Goal: Complete application form

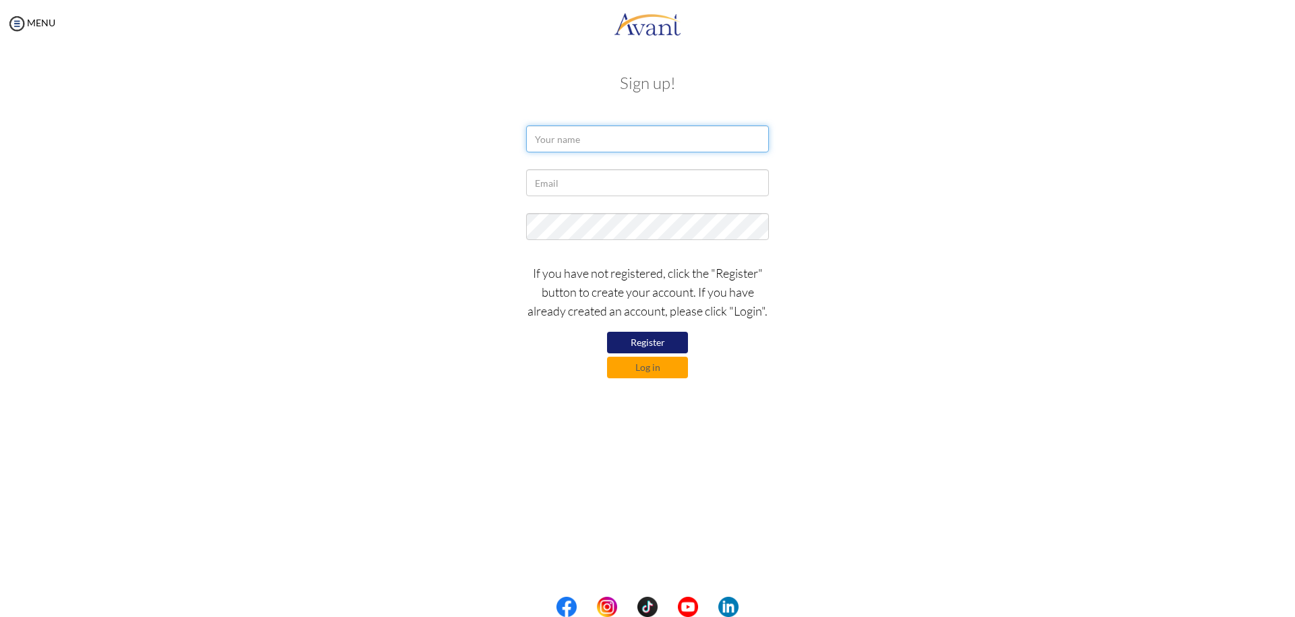
click at [584, 138] on input "text" at bounding box center [647, 138] width 243 height 27
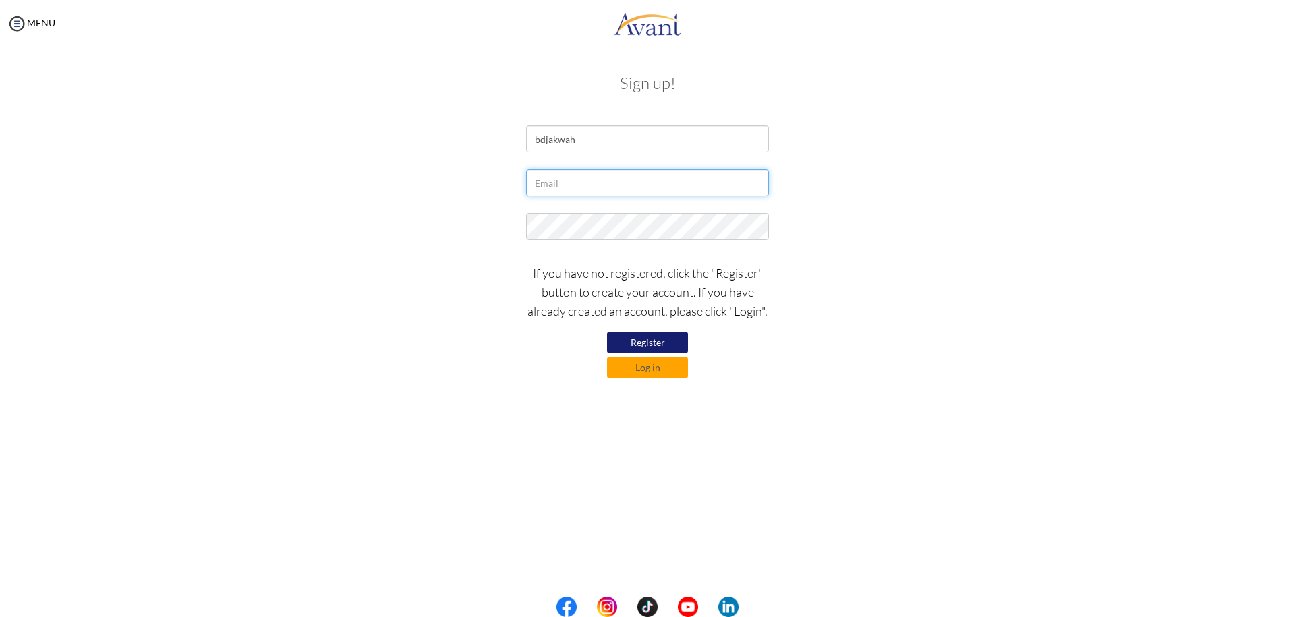
click at [587, 192] on input "text" at bounding box center [647, 182] width 243 height 27
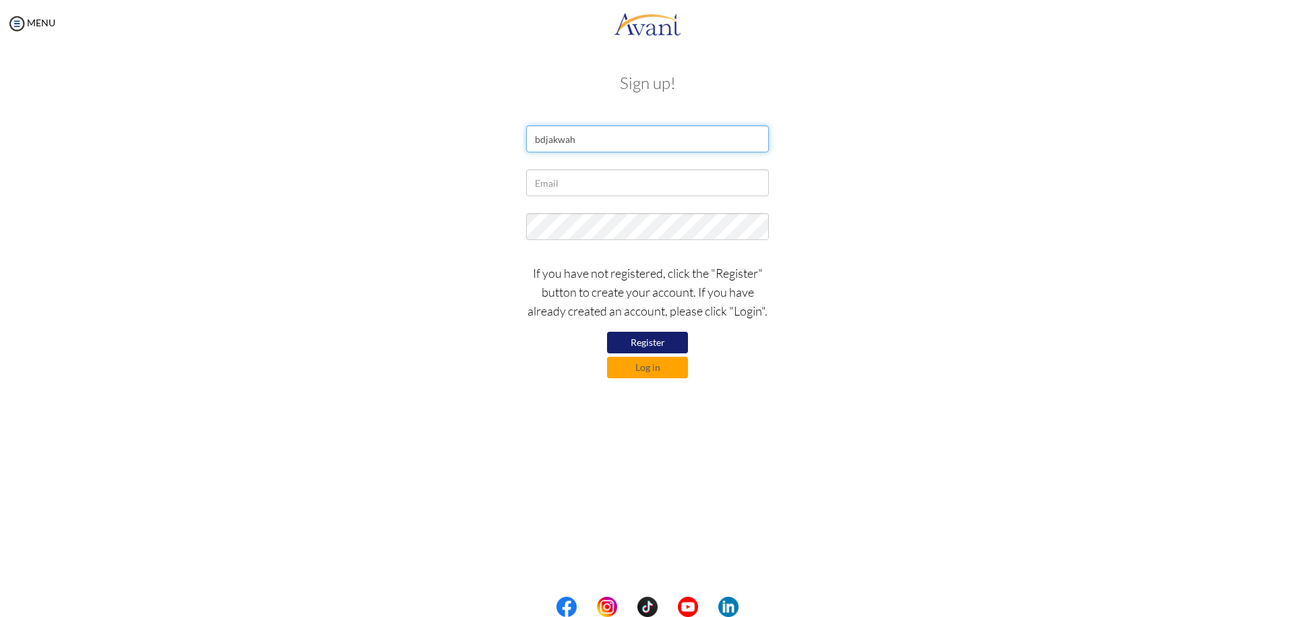
click at [594, 141] on input "bdjakwah" at bounding box center [647, 138] width 243 height 27
type input "b"
click at [581, 137] on input "text" at bounding box center [647, 138] width 243 height 27
click at [589, 136] on input "text" at bounding box center [647, 138] width 243 height 27
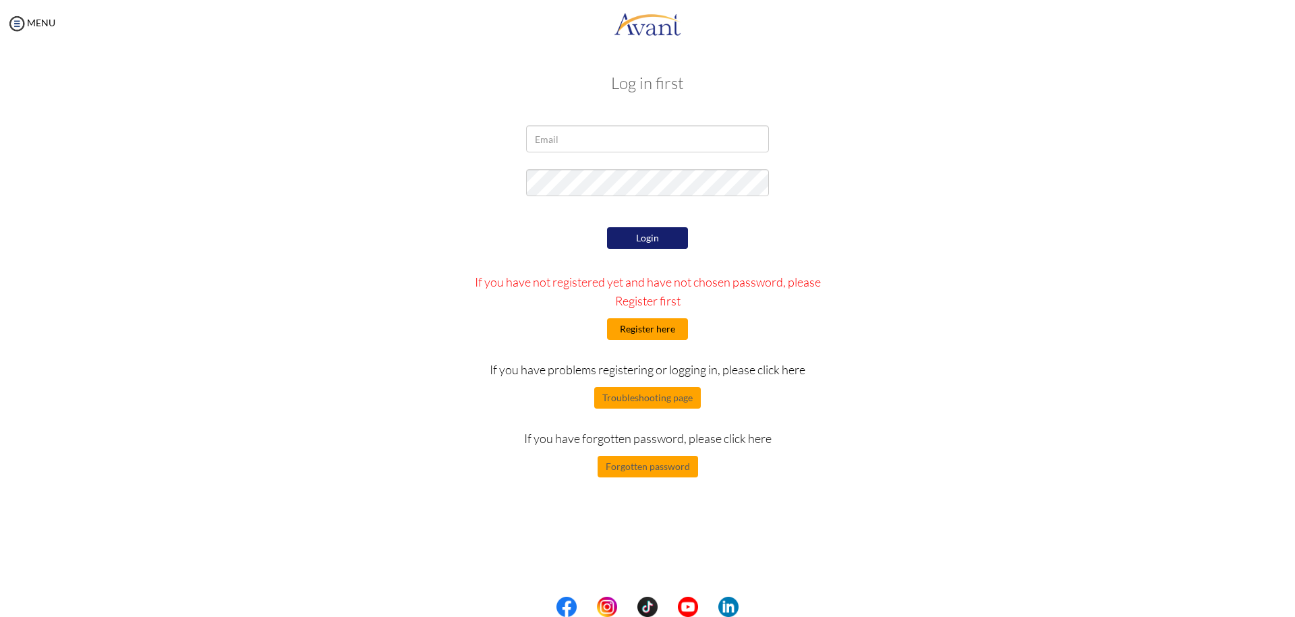
click at [664, 328] on button "Register here" at bounding box center [647, 329] width 81 height 22
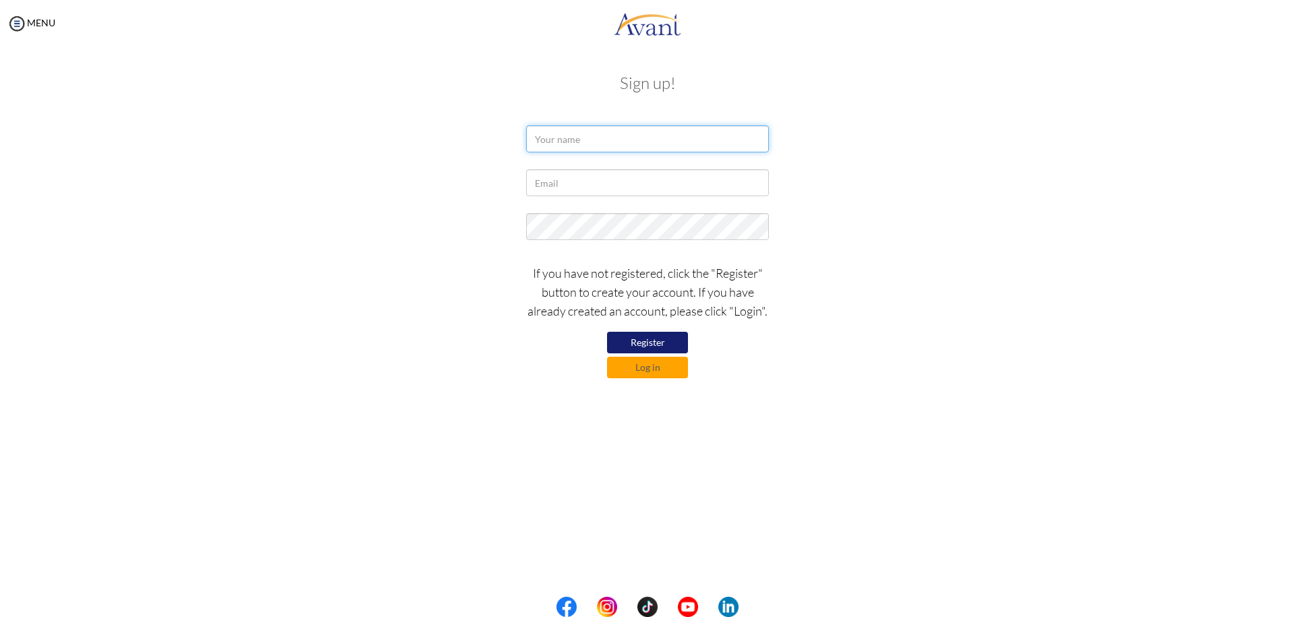
click at [581, 140] on input "text" at bounding box center [647, 138] width 243 height 27
type input "Bernard Djakwah"
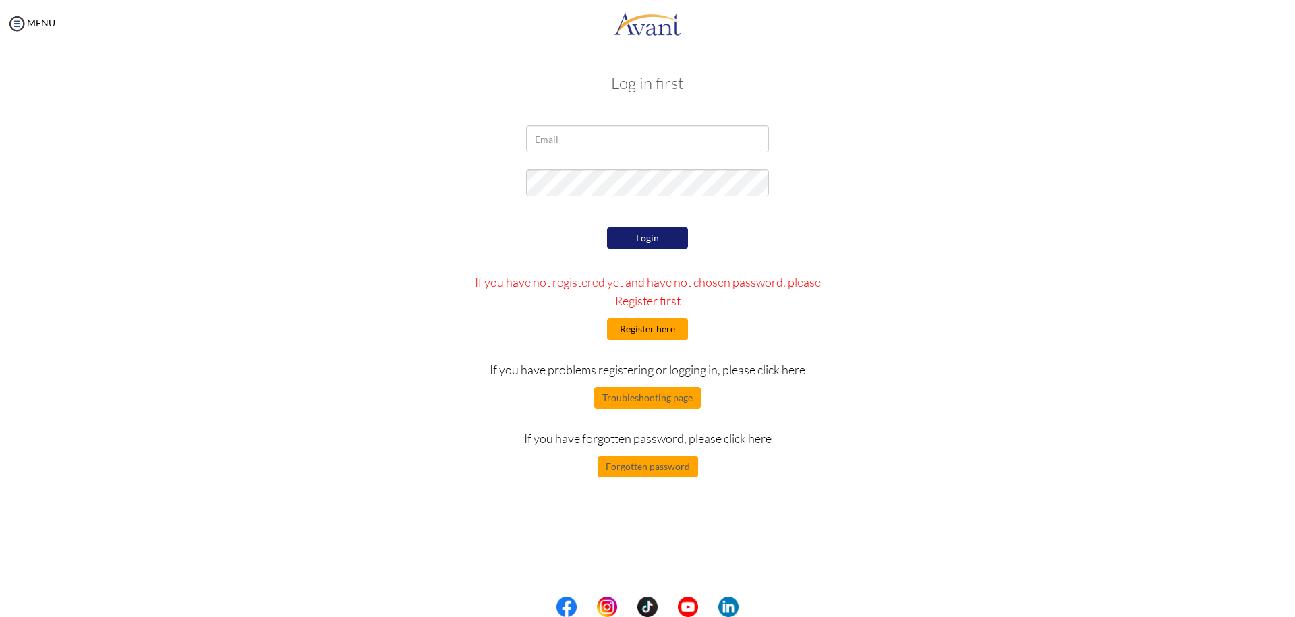
click at [654, 325] on button "Register here" at bounding box center [647, 329] width 81 height 22
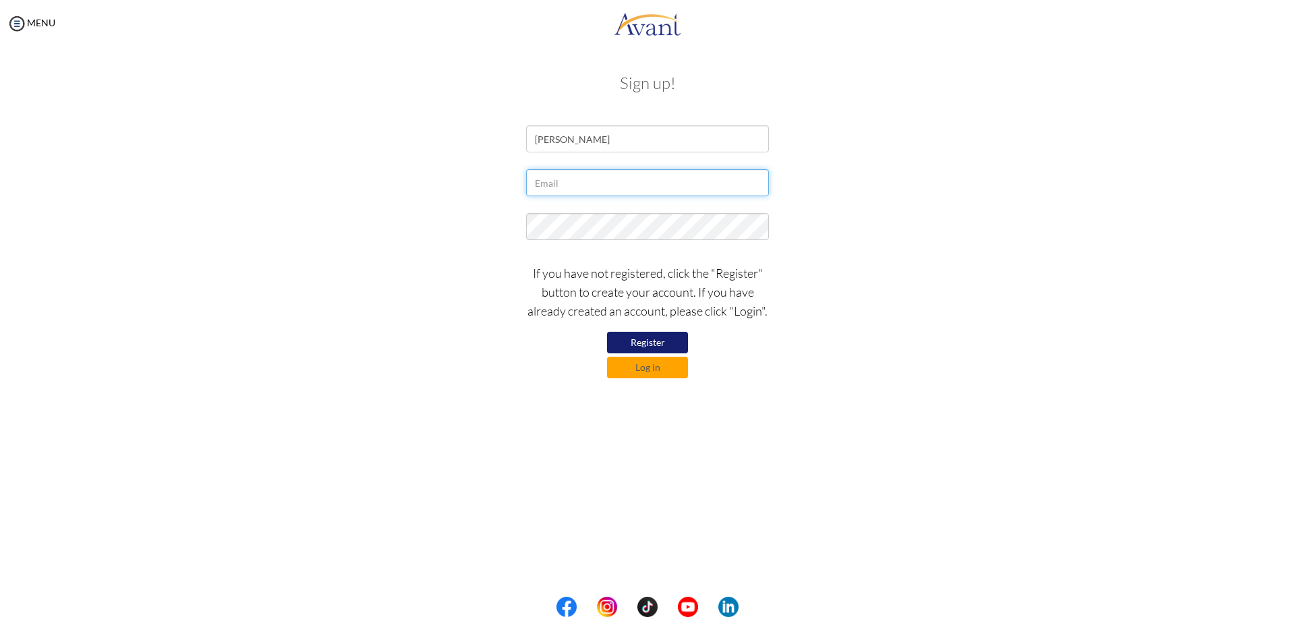
click at [587, 180] on input "text" at bounding box center [647, 182] width 243 height 27
type input "bernarddjakwah@gmail.com"
click at [660, 341] on button "Register" at bounding box center [647, 343] width 81 height 22
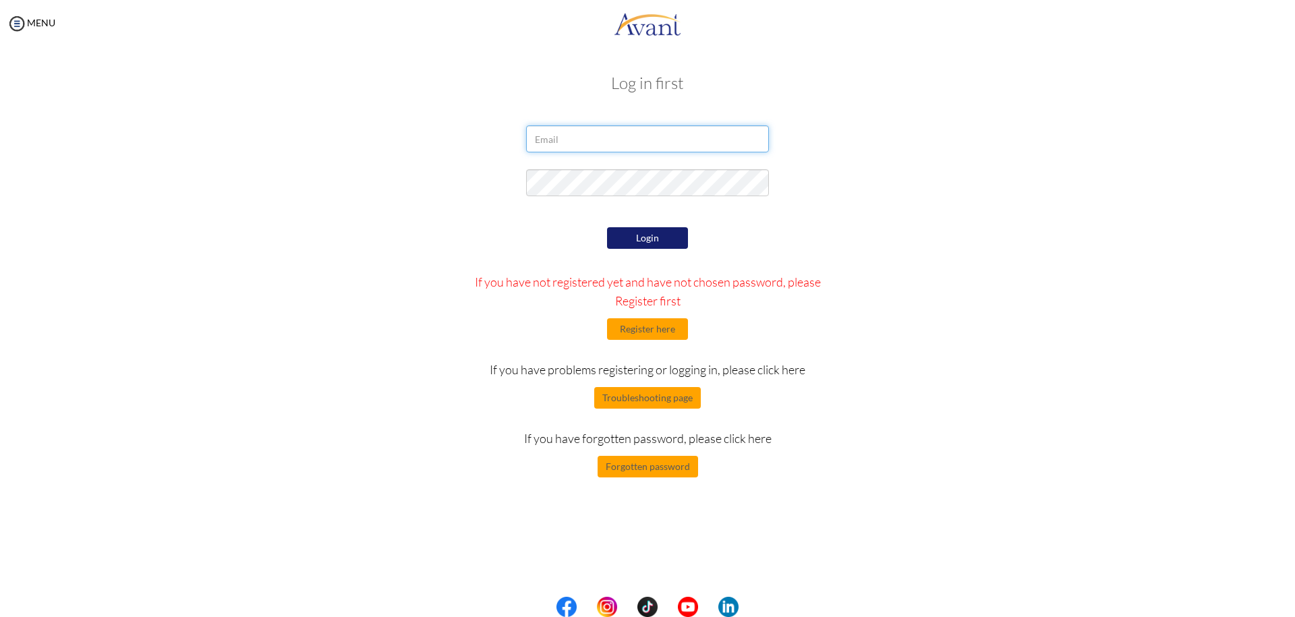
click at [579, 142] on input "email" at bounding box center [647, 138] width 243 height 27
type input "bernarddjakwah@gmail.com"
click at [632, 224] on div "Login If you have not registered yet and have not chosen password, please Regis…" at bounding box center [648, 351] width 395 height 254
click at [643, 235] on button "Login" at bounding box center [647, 238] width 81 height 22
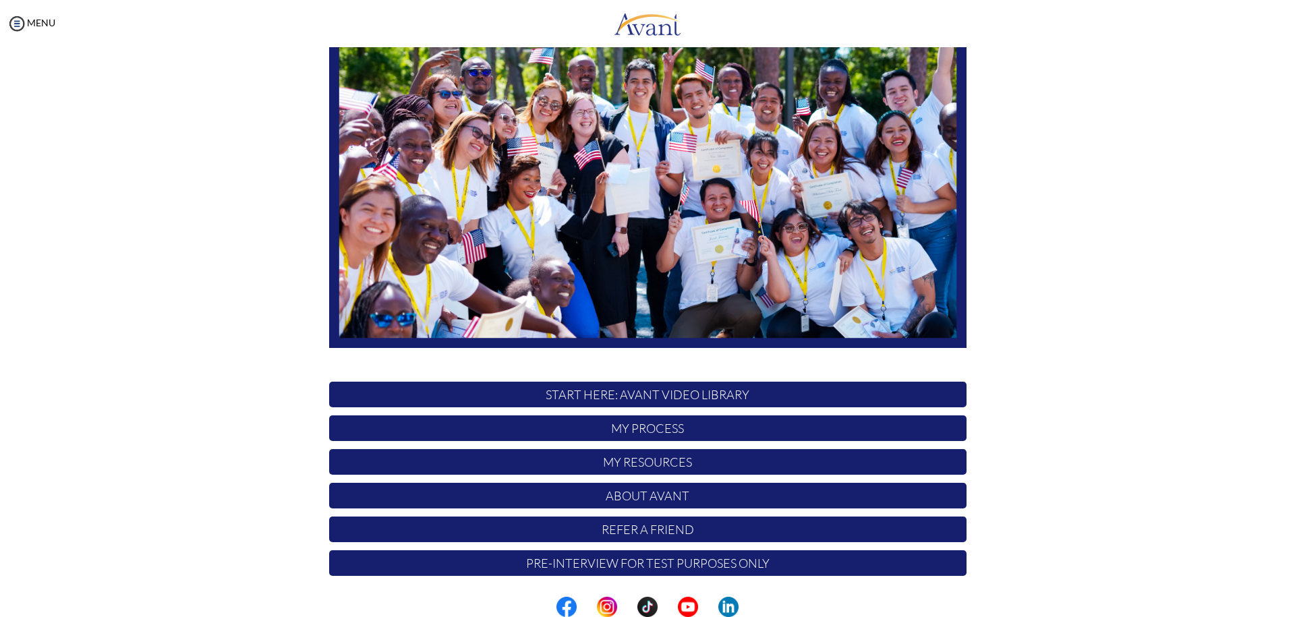
scroll to position [132, 0]
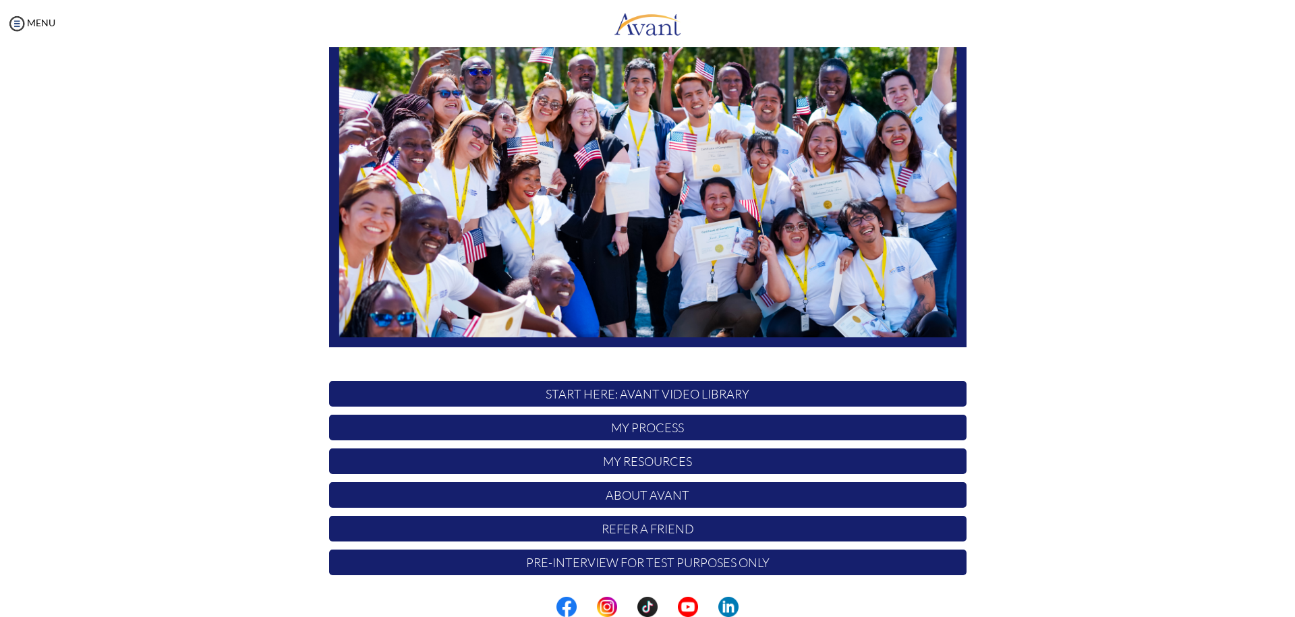
click at [642, 431] on p "My Process" at bounding box center [647, 428] width 637 height 26
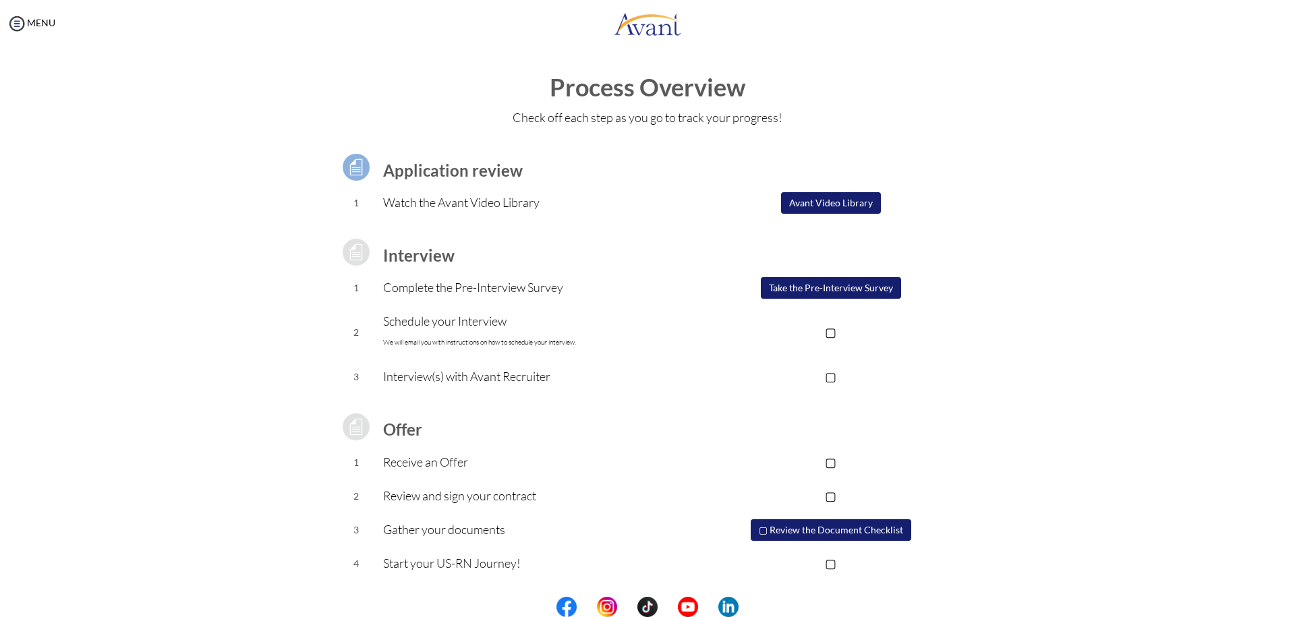
click at [816, 204] on button "Avant Video Library" at bounding box center [831, 203] width 100 height 22
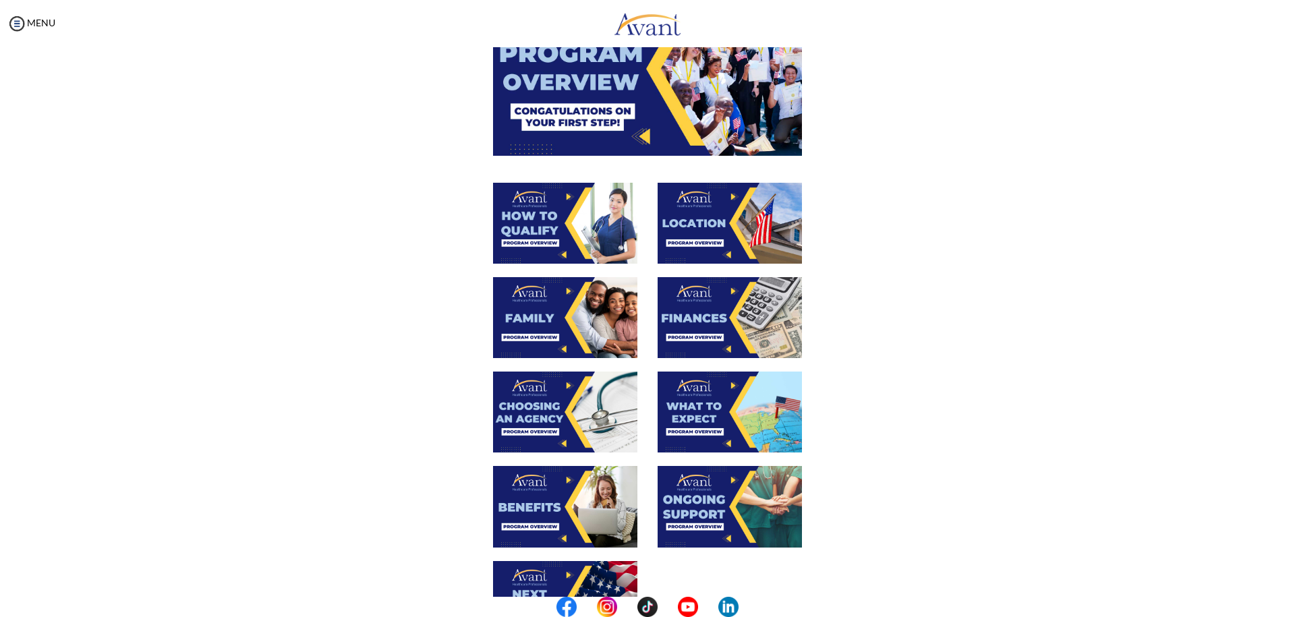
scroll to position [135, 0]
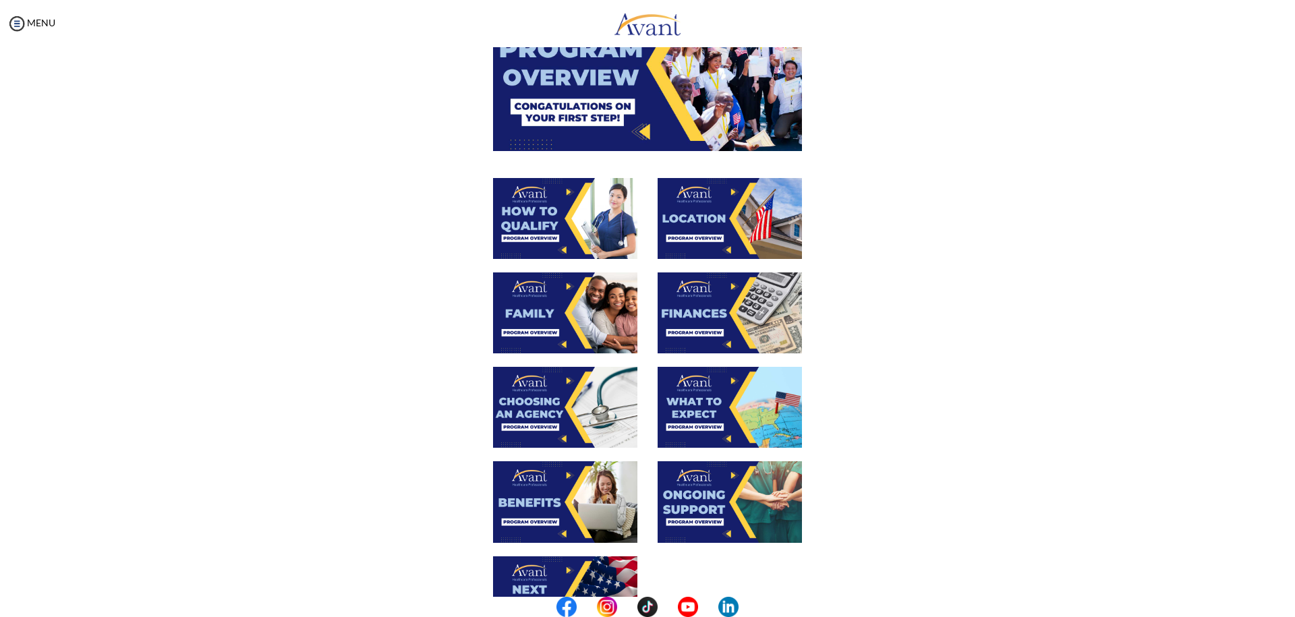
click at [576, 224] on img at bounding box center [565, 218] width 144 height 81
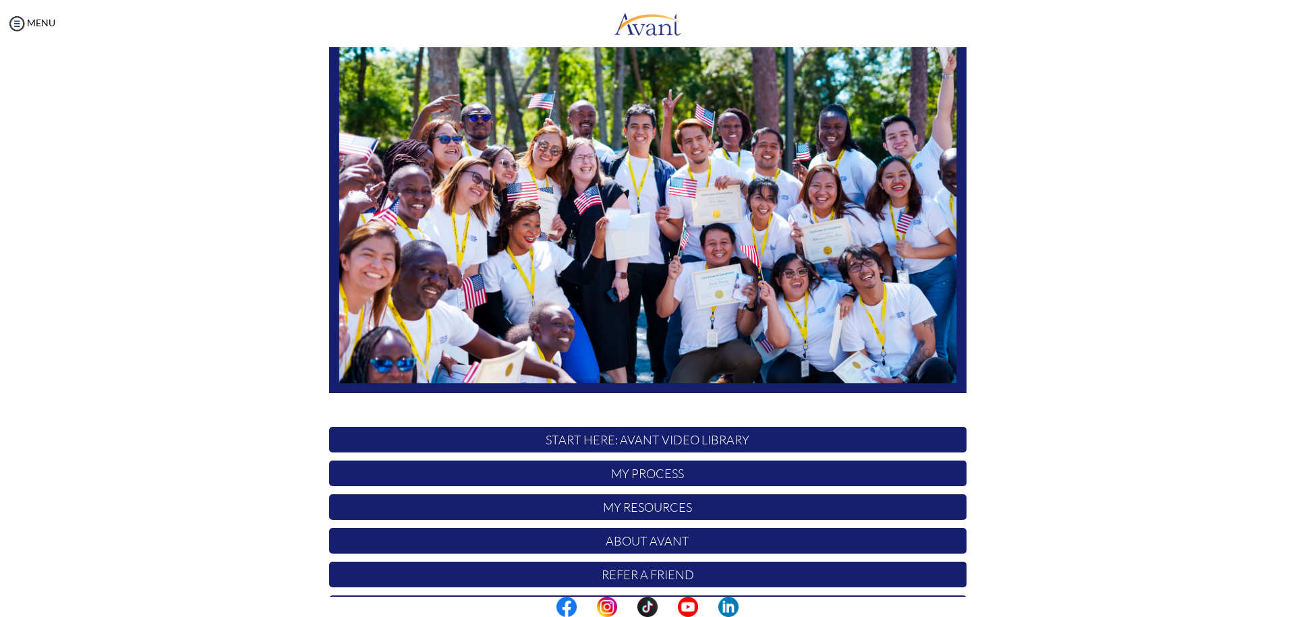
scroll to position [132, 0]
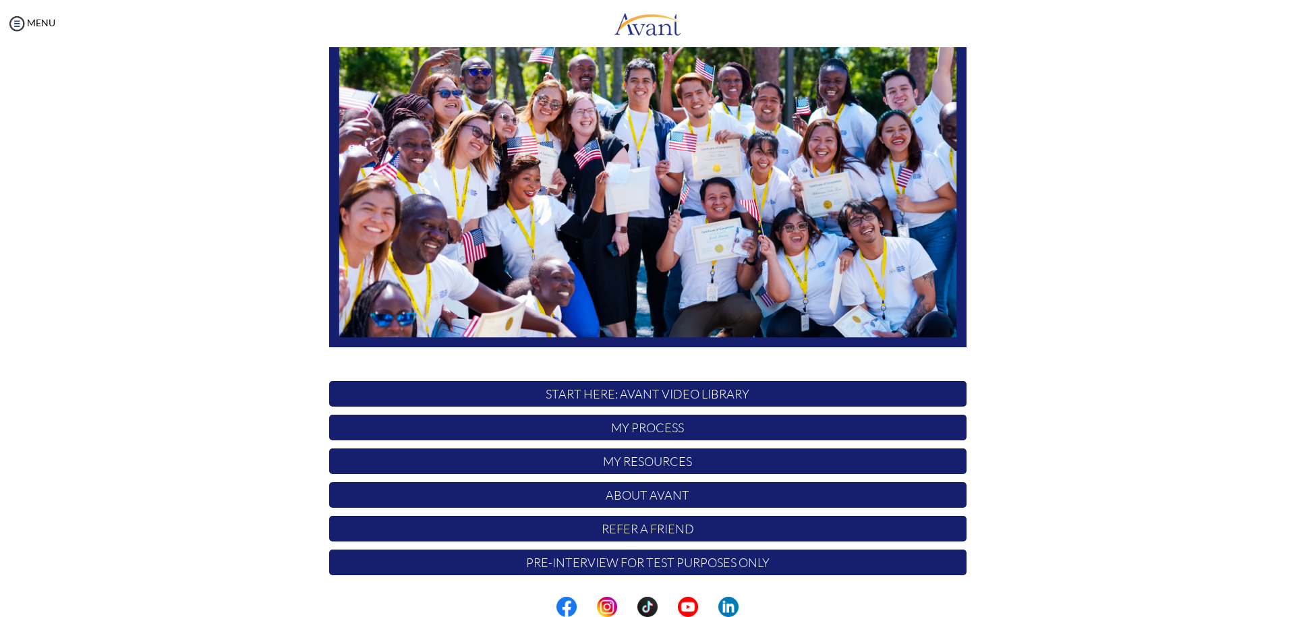
click at [688, 432] on p "My Process" at bounding box center [647, 428] width 637 height 26
